Goal: Task Accomplishment & Management: Use online tool/utility

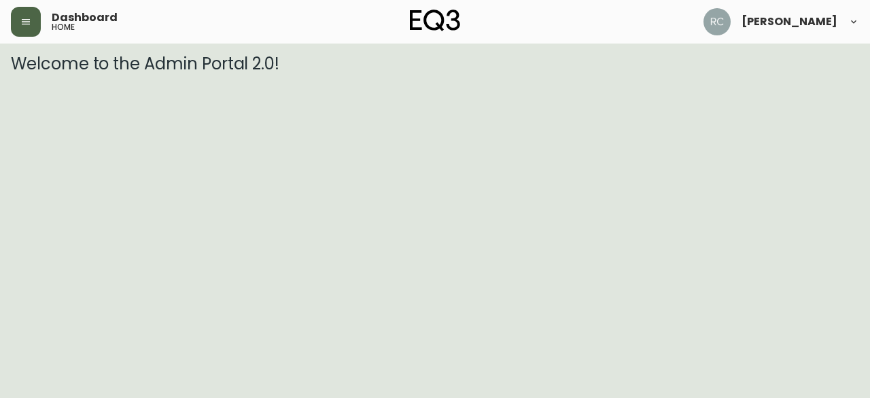
click at [29, 24] on icon "button" at bounding box center [25, 21] width 11 height 11
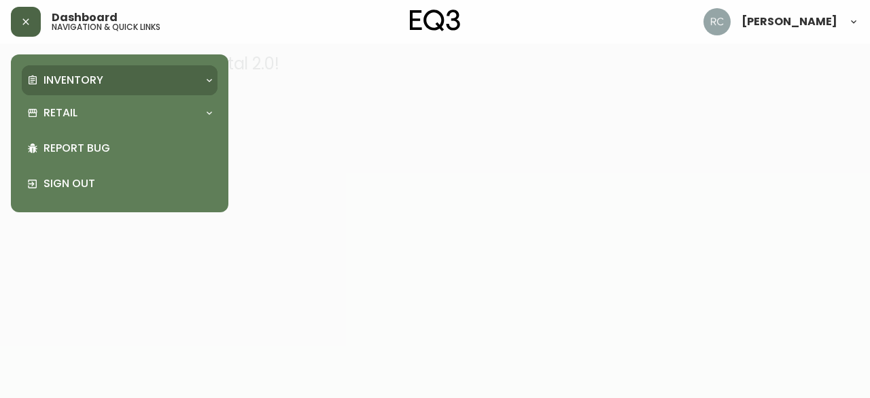
click at [85, 78] on p "Inventory" at bounding box center [74, 80] width 60 height 15
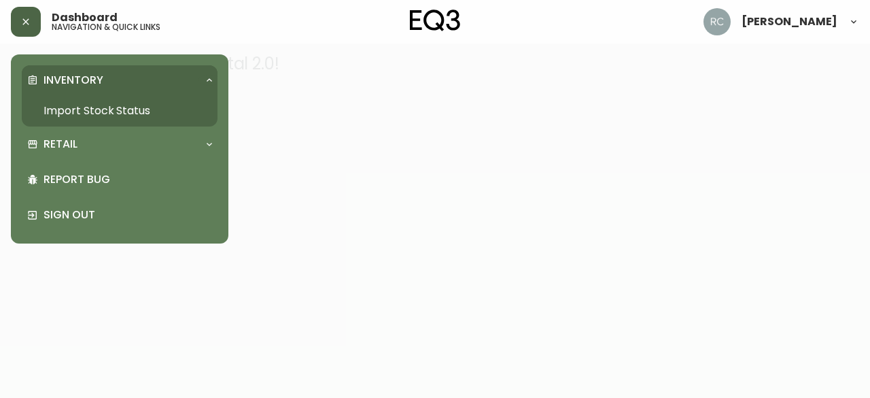
click at [186, 116] on link "Import Stock Status" at bounding box center [120, 110] width 196 height 31
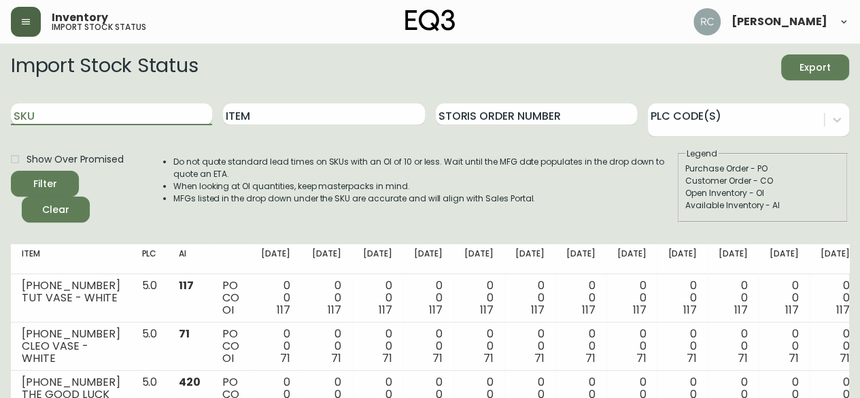
click at [147, 120] on input "SKU" at bounding box center [111, 114] width 201 height 22
click at [11, 171] on button "Filter" at bounding box center [45, 184] width 68 height 26
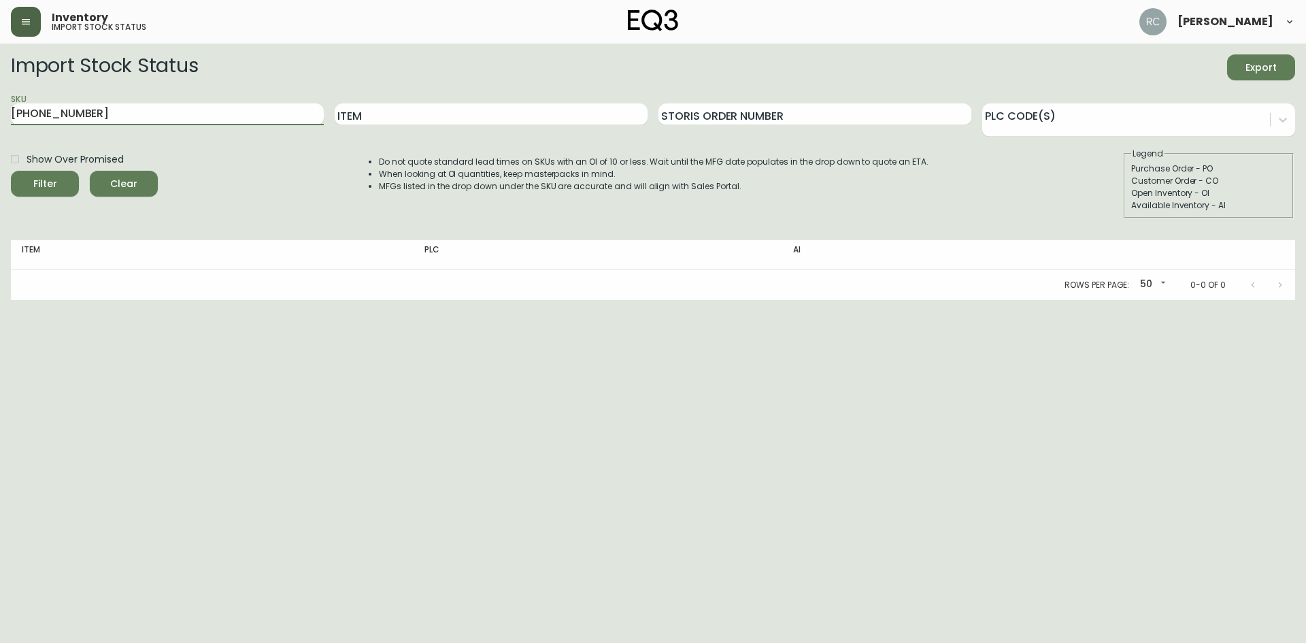
drag, startPoint x: 188, startPoint y: 111, endPoint x: -241, endPoint y: 27, distance: 436.6
click at [0, 27] on html "Inventory import stock status [PERSON_NAME] Import Stock Status Export SKU [PHO…" at bounding box center [653, 150] width 1306 height 300
type input "[PHONE_NUMBER]"
click at [11, 171] on button "Filter" at bounding box center [45, 184] width 68 height 26
click at [571, 114] on input "Item" at bounding box center [491, 114] width 313 height 22
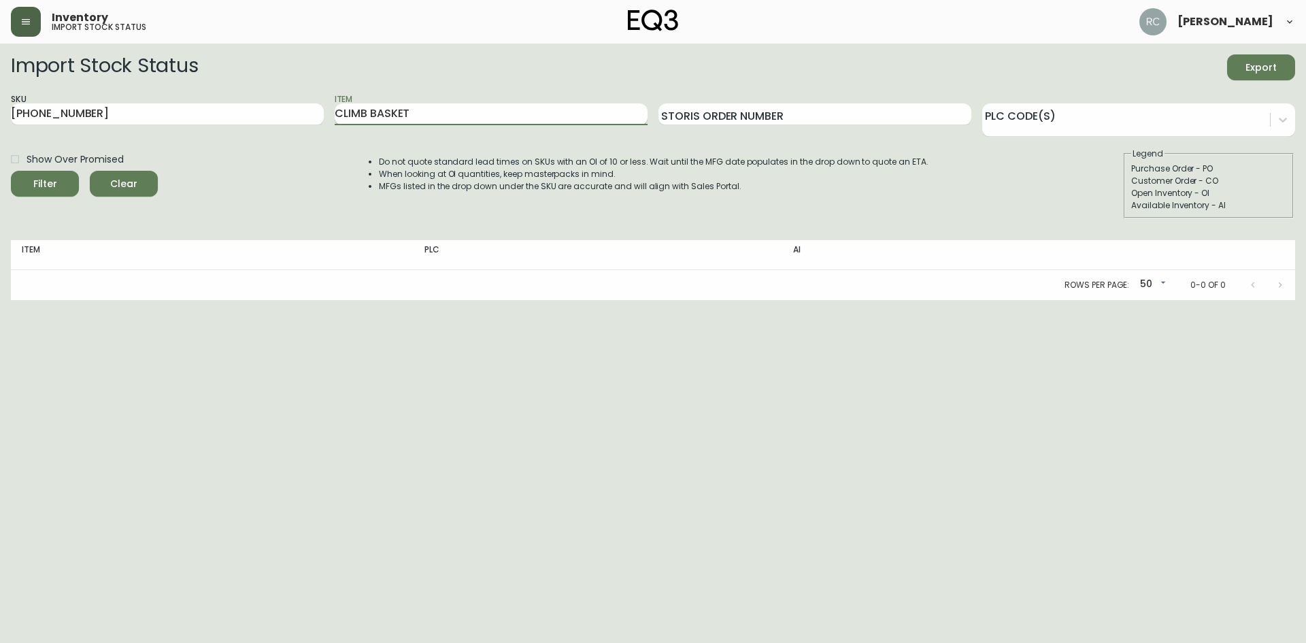
type input "CLIMB BASKET"
click at [11, 171] on button "Filter" at bounding box center [45, 184] width 68 height 26
drag, startPoint x: 137, startPoint y: 121, endPoint x: -239, endPoint y: 31, distance: 386.6
click at [0, 31] on html "Inventory import stock status [PERSON_NAME] Import Stock Status Export SKU [PHO…" at bounding box center [653, 150] width 1306 height 300
click at [11, 171] on button "Filter" at bounding box center [45, 184] width 68 height 26
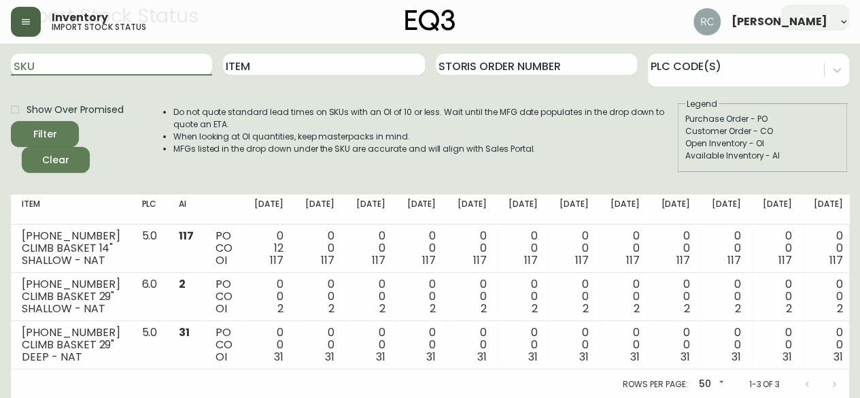
scroll to position [50, 0]
